Goal: Transaction & Acquisition: Purchase product/service

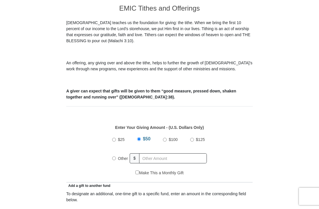
scroll to position [148, 0]
click at [117, 158] on label "Other" at bounding box center [123, 158] width 14 height 13
click at [116, 158] on input "Other" at bounding box center [114, 158] width 4 height 4
radio input "true"
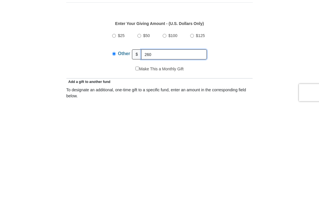
type input "260"
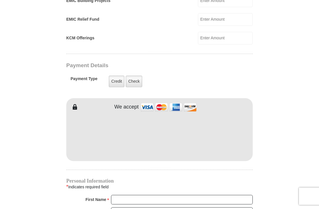
scroll to position [402, 0]
click at [134, 79] on label "Check" at bounding box center [134, 81] width 17 height 12
click at [0, 0] on input "Check" at bounding box center [0, 0] width 0 height 0
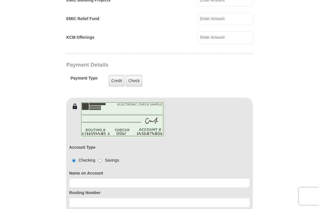
scroll to position [402, 0]
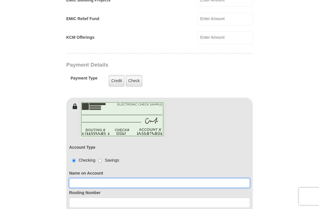
click at [93, 182] on input at bounding box center [159, 183] width 181 height 10
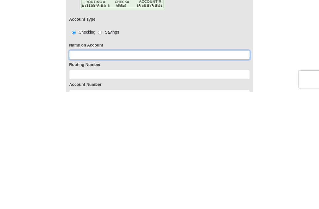
type input "[PERSON_NAME]"
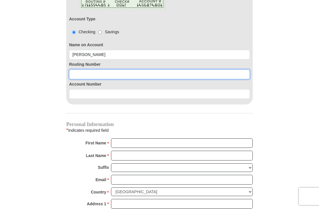
click at [89, 73] on input at bounding box center [159, 74] width 181 height 10
type input "111301122"
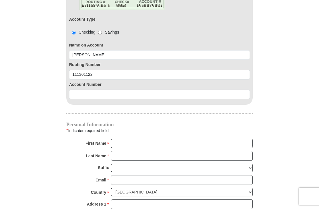
click at [80, 96] on input at bounding box center [159, 94] width 181 height 10
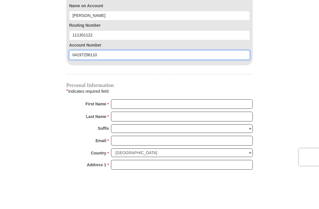
type input "04197256110"
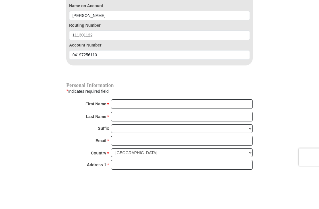
click at [122, 138] on input "First Name *" at bounding box center [182, 143] width 142 height 10
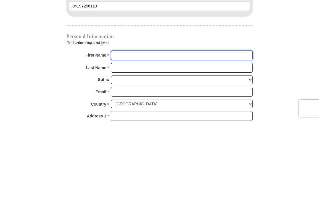
type input "[PERSON_NAME]"
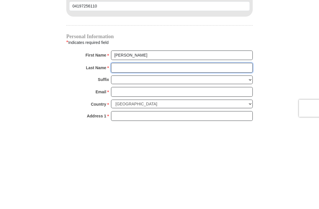
type input "Winchester"
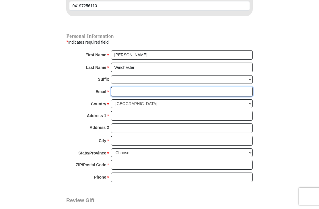
click at [120, 91] on input "Email *" at bounding box center [182, 92] width 142 height 10
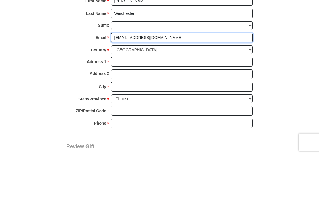
type input "[EMAIL_ADDRESS][DOMAIN_NAME]"
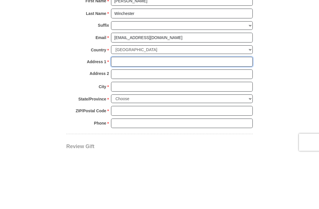
click at [120, 111] on input "Address 1 *" at bounding box center [182, 116] width 142 height 10
type input "[STREET_ADDRESS][PERSON_NAME]"
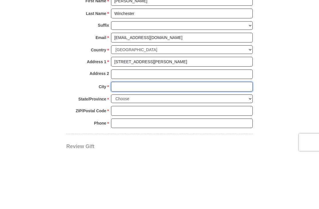
click at [133, 136] on input "City *" at bounding box center [182, 141] width 142 height 10
type input "Abilene"
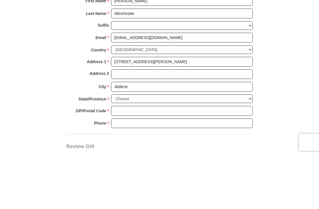
click at [126, 149] on select "Choose [US_STATE] [US_STATE] [US_STATE] [US_STATE] [US_STATE] Armed Forces Amer…" at bounding box center [182, 153] width 142 height 9
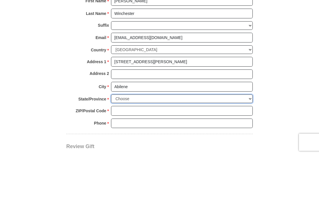
scroll to position [712, 0]
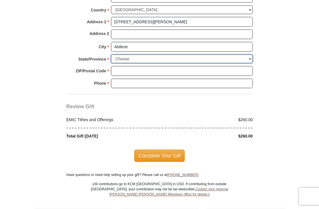
select select "[GEOGRAPHIC_DATA]"
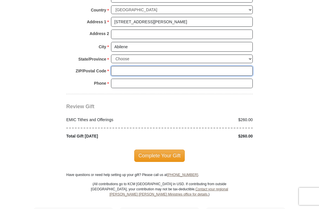
click at [122, 67] on input "ZIP/Postal Code *" at bounding box center [182, 71] width 142 height 10
type input "79607"
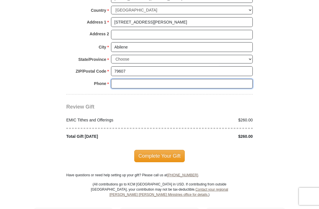
click at [133, 79] on input "Phone * *" at bounding box center [182, 84] width 142 height 10
type input "3257251063"
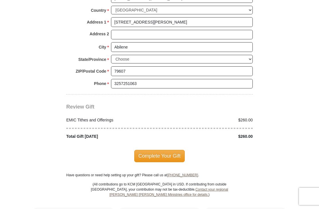
scroll to position [712, 0]
click at [171, 153] on span "Complete Your Gift" at bounding box center [159, 155] width 51 height 12
